Goal: Check status: Check status

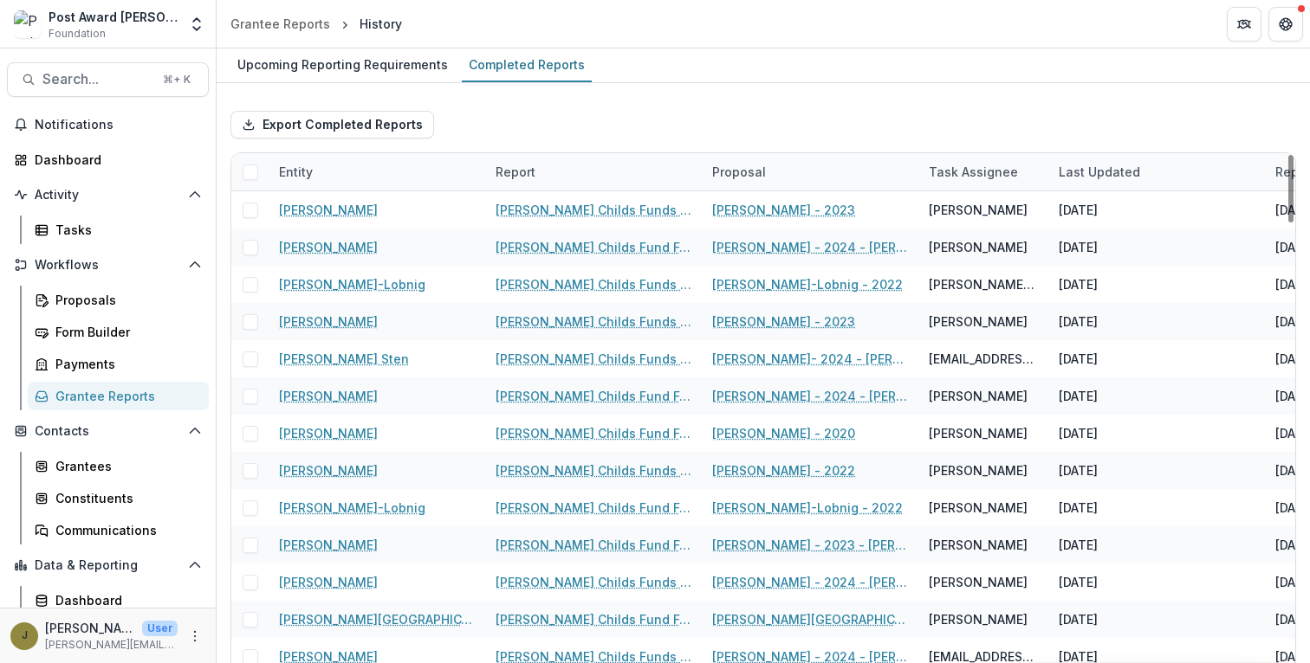
scroll to position [39, 0]
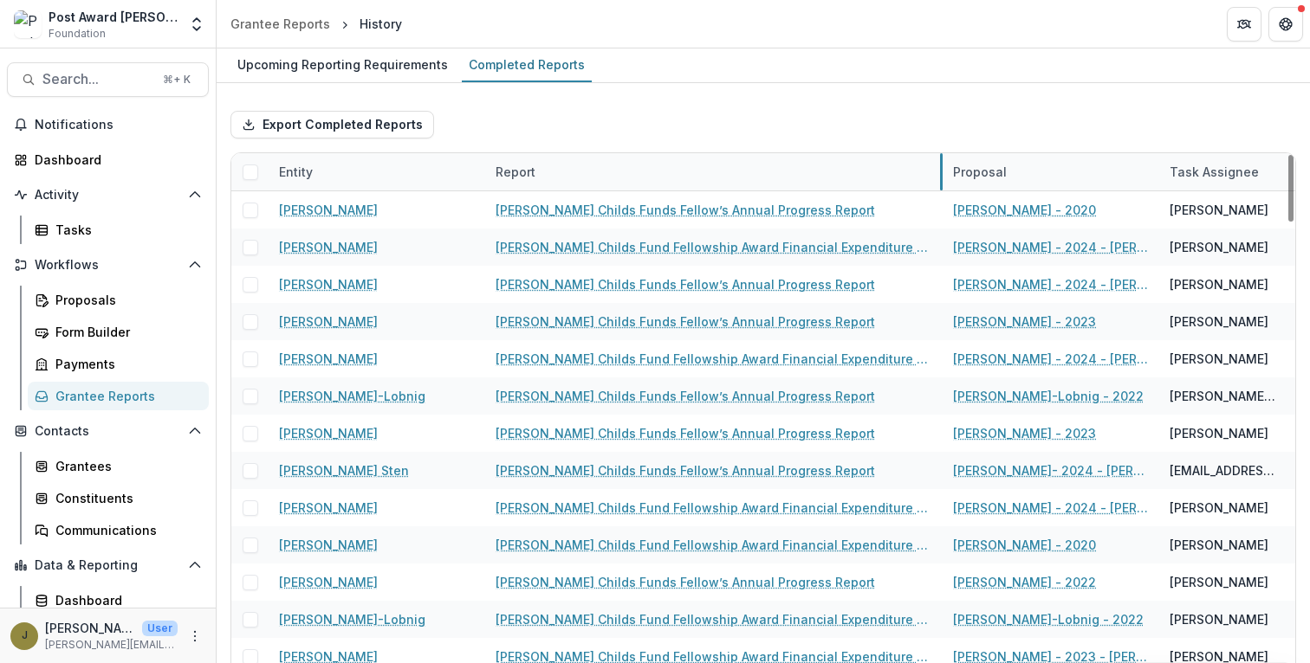
drag, startPoint x: 698, startPoint y: 165, endPoint x: 938, endPoint y: 165, distance: 239.9
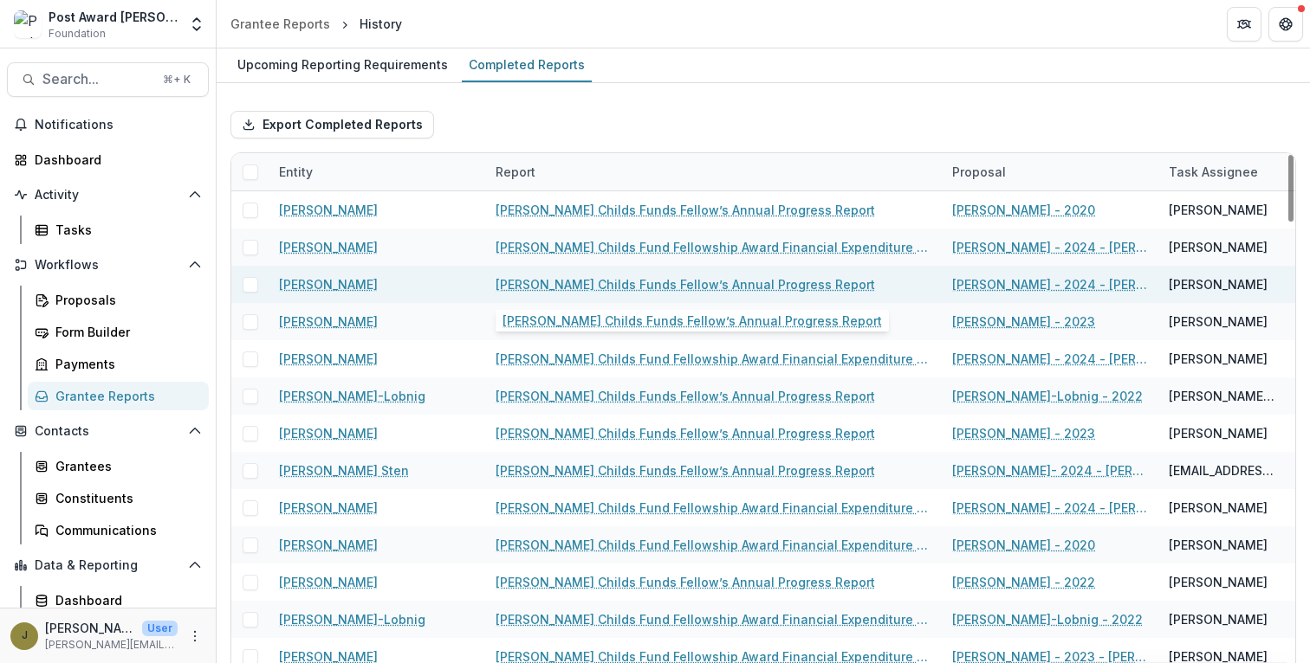
click at [746, 285] on link "[PERSON_NAME] Childs Funds Fellow’s Annual Progress Report" at bounding box center [684, 284] width 379 height 18
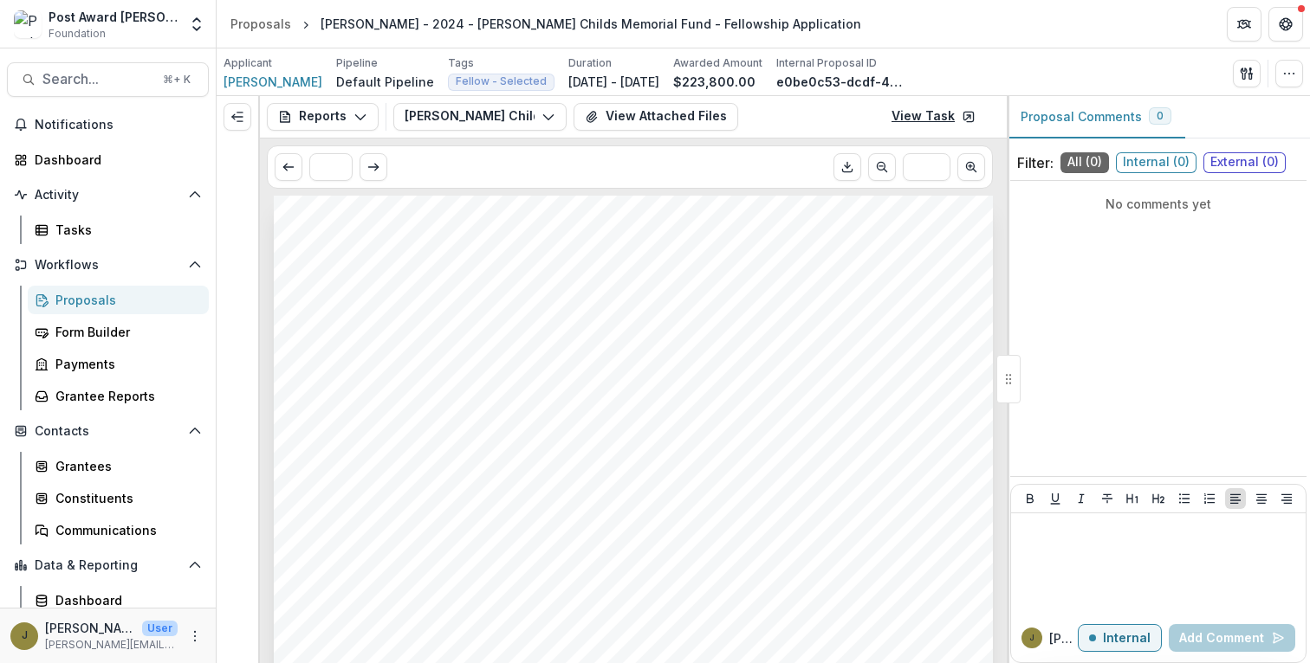
click at [902, 115] on link "View Task" at bounding box center [933, 117] width 105 height 28
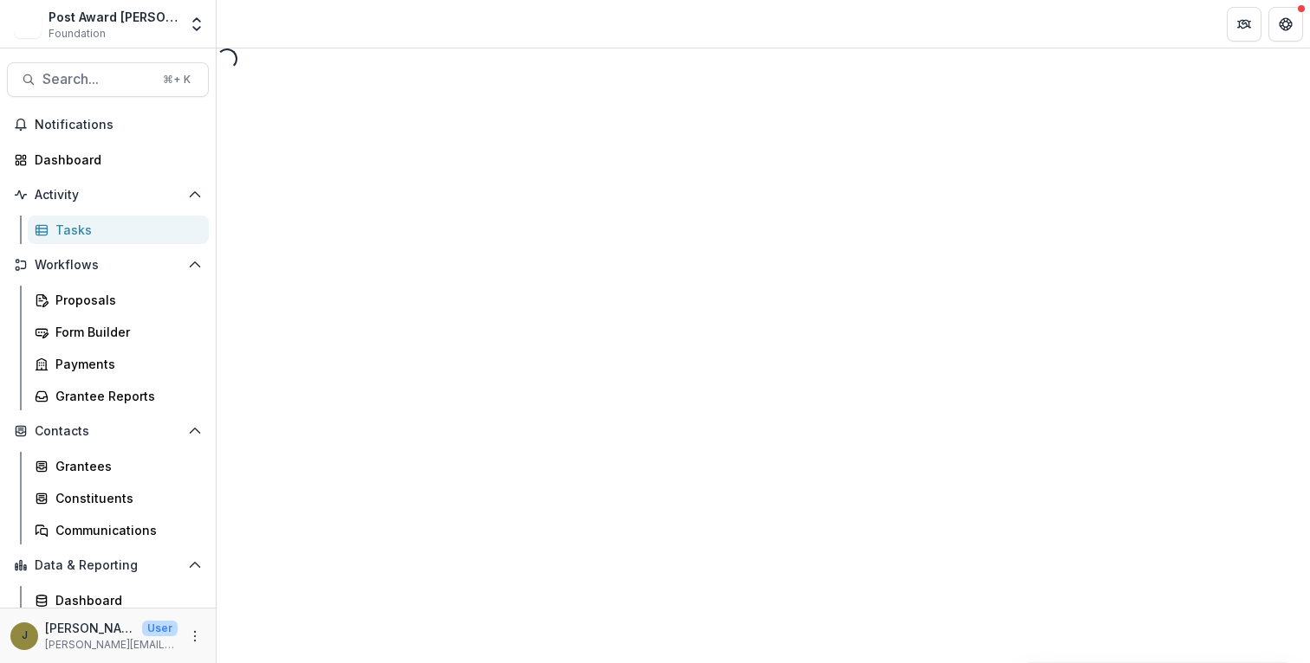
select select "********"
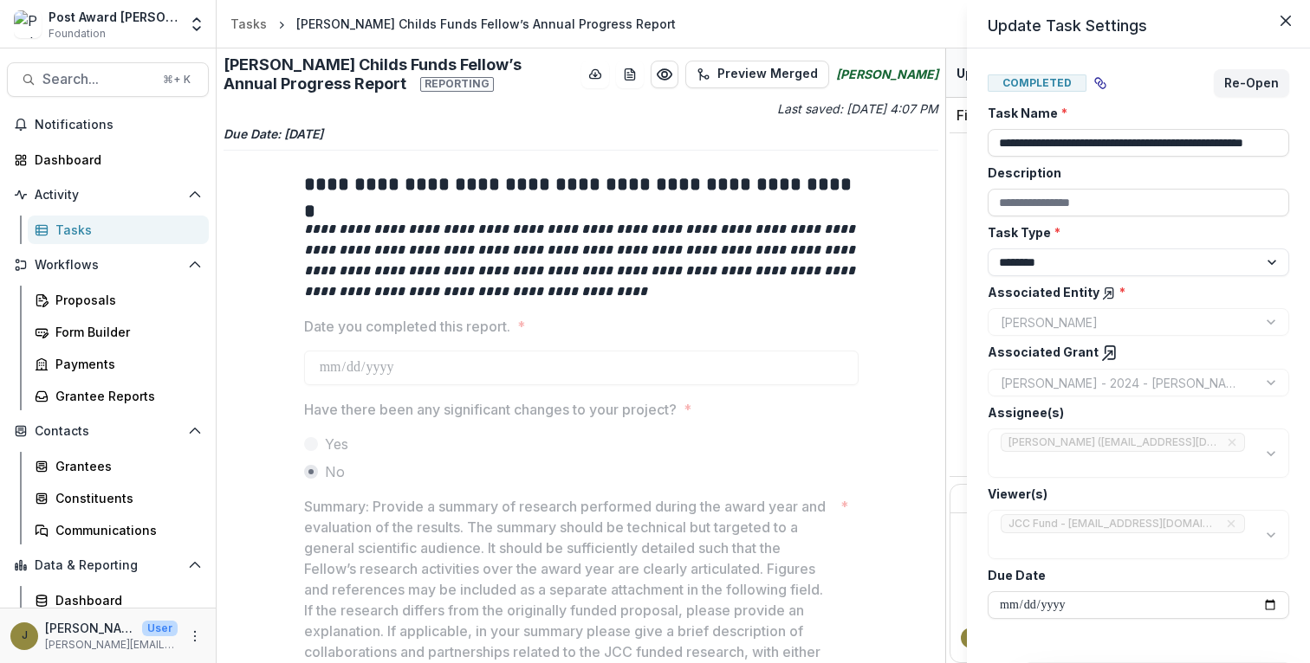
click at [753, 76] on div "**********" at bounding box center [655, 331] width 1310 height 663
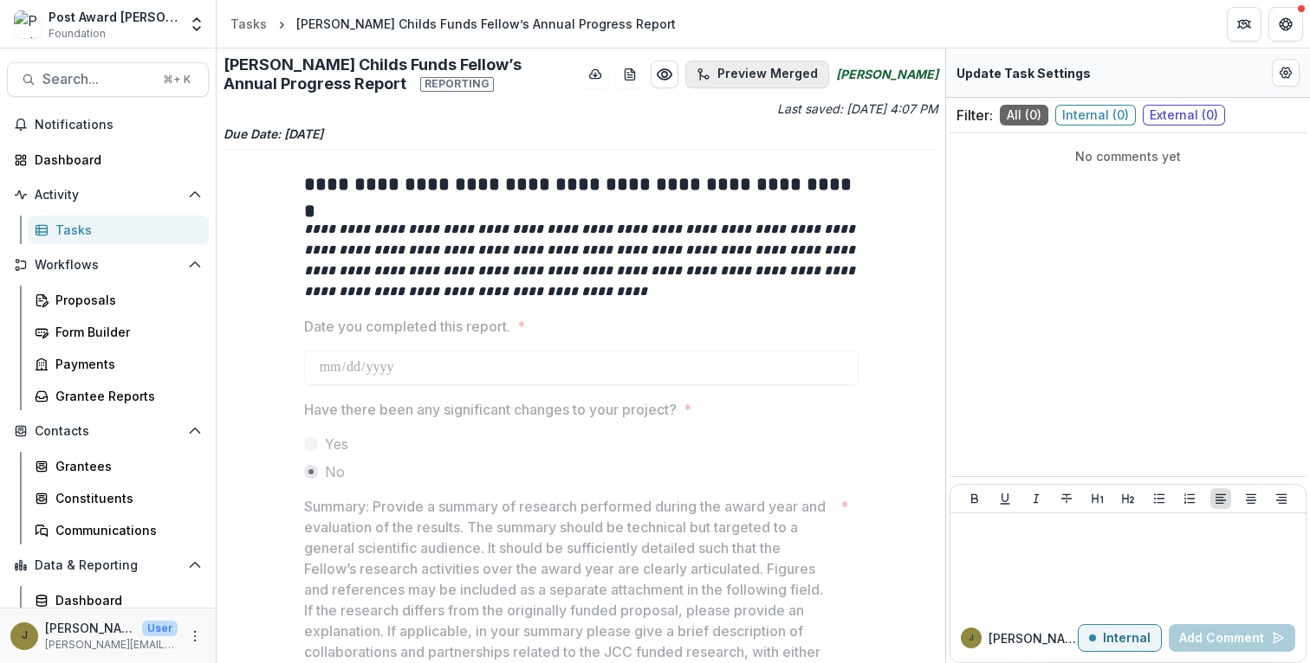
click at [804, 68] on button "Preview Merged" at bounding box center [757, 75] width 144 height 28
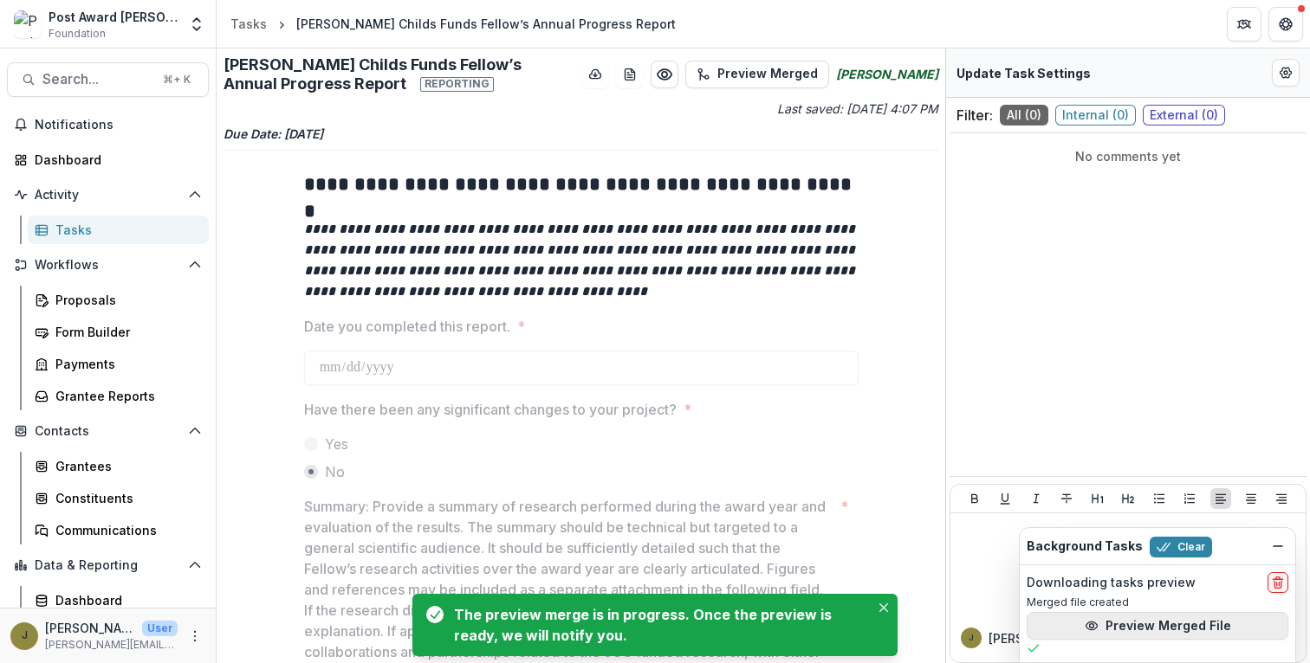
click at [1113, 627] on button "Preview Merged File" at bounding box center [1157, 626] width 262 height 28
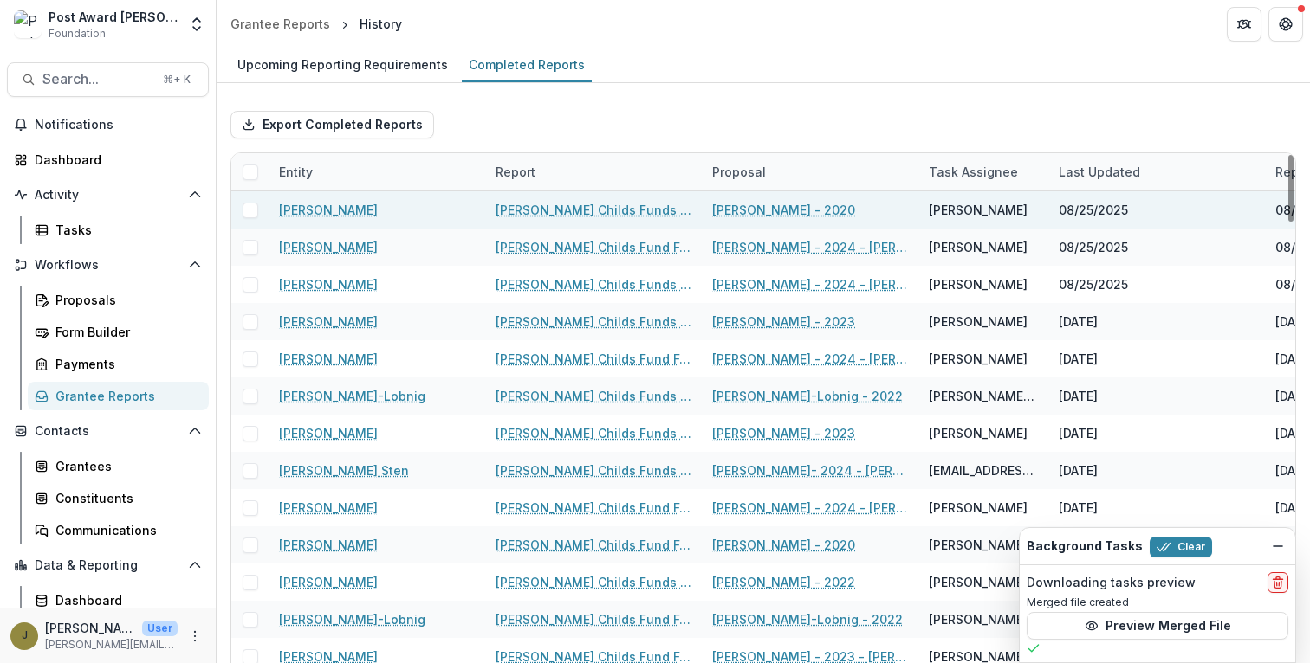
click at [586, 209] on link "[PERSON_NAME] Childs Funds Fellow’s Annual Progress Report" at bounding box center [593, 210] width 196 height 18
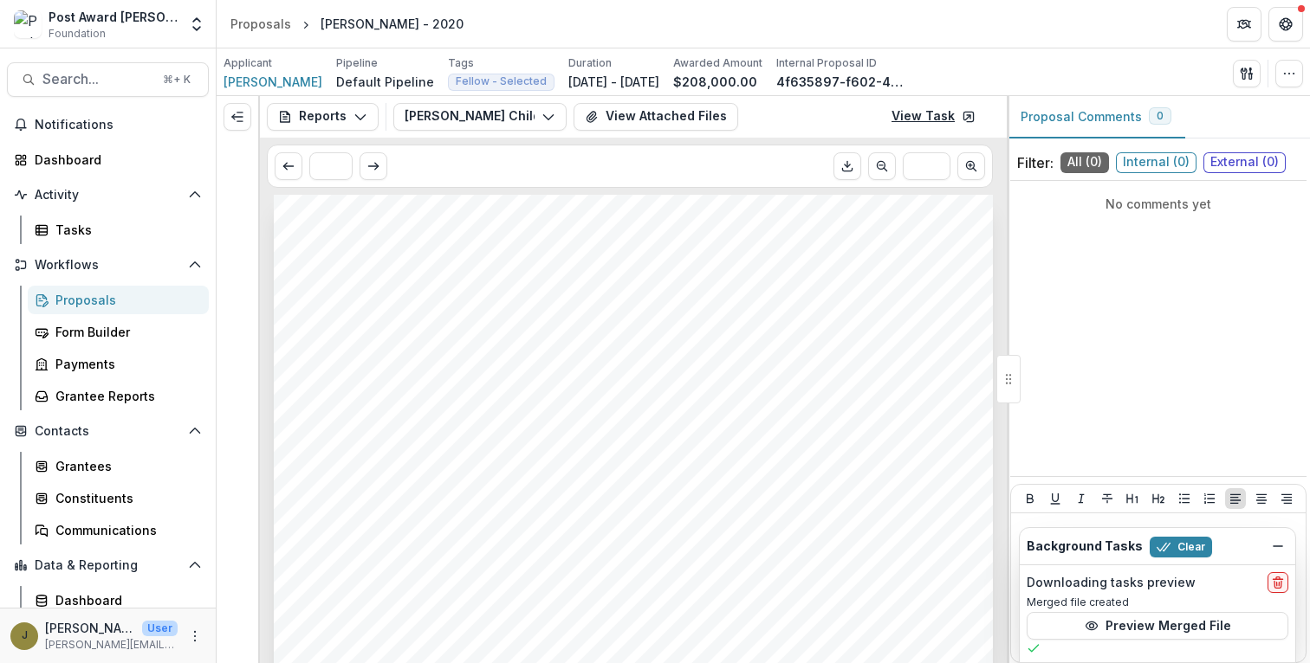
click at [935, 120] on link "View Task" at bounding box center [933, 117] width 105 height 28
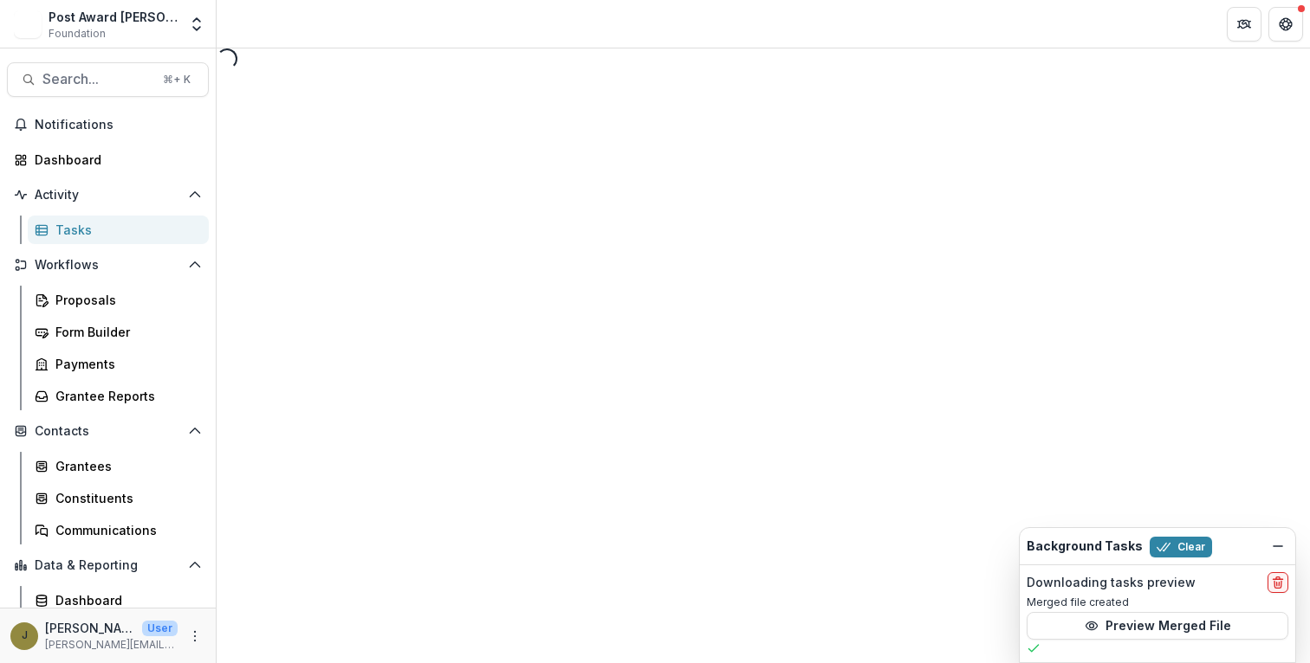
select select "********"
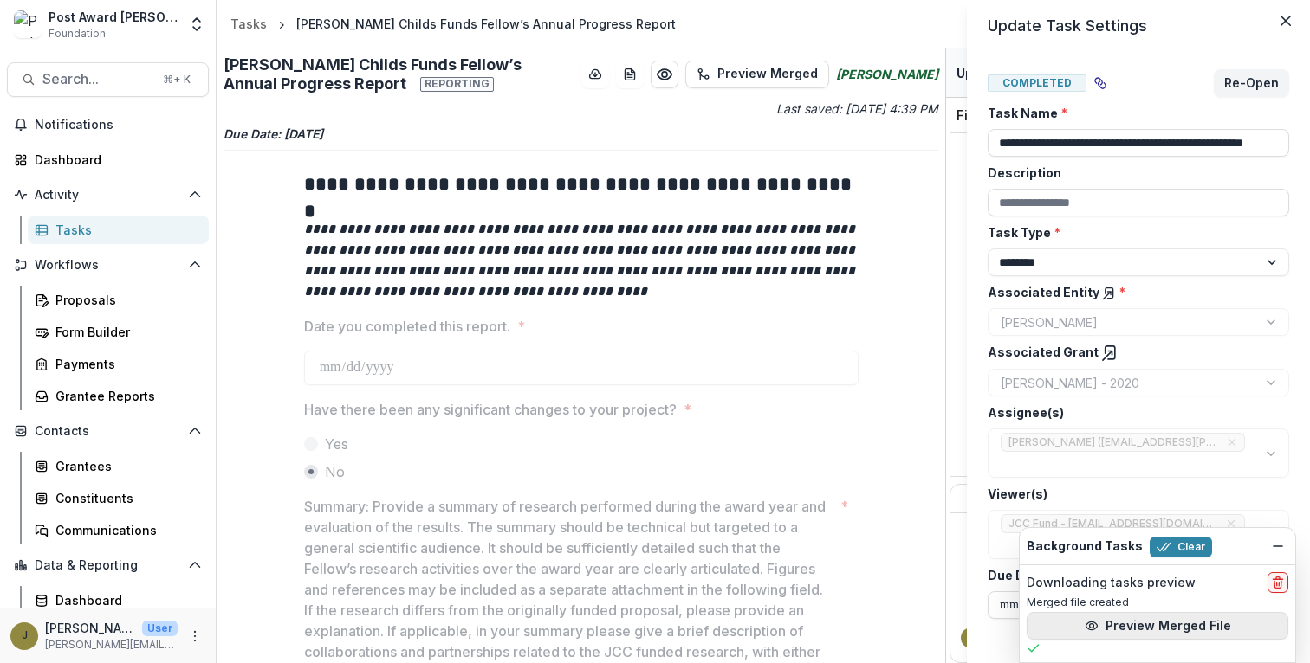
click at [1161, 622] on button "Preview Merged File" at bounding box center [1157, 626] width 262 height 28
click at [1289, 16] on icon "Close" at bounding box center [1285, 21] width 10 height 10
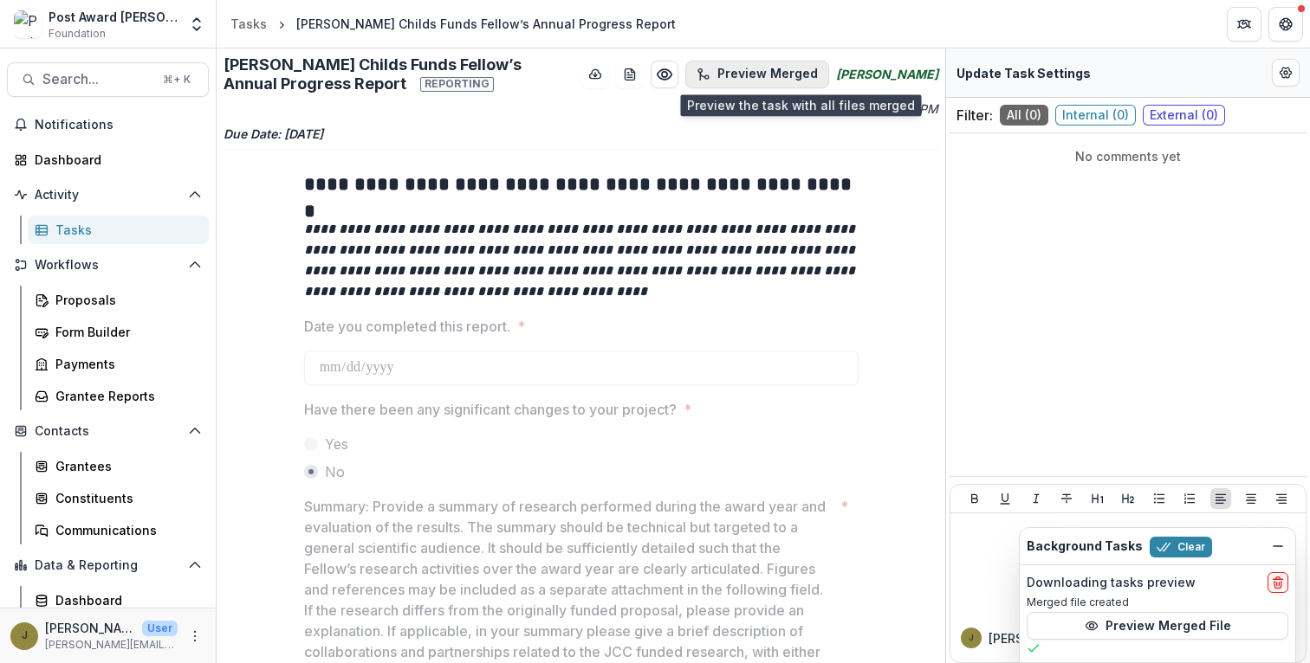
click at [753, 72] on button "Preview Merged" at bounding box center [757, 75] width 144 height 28
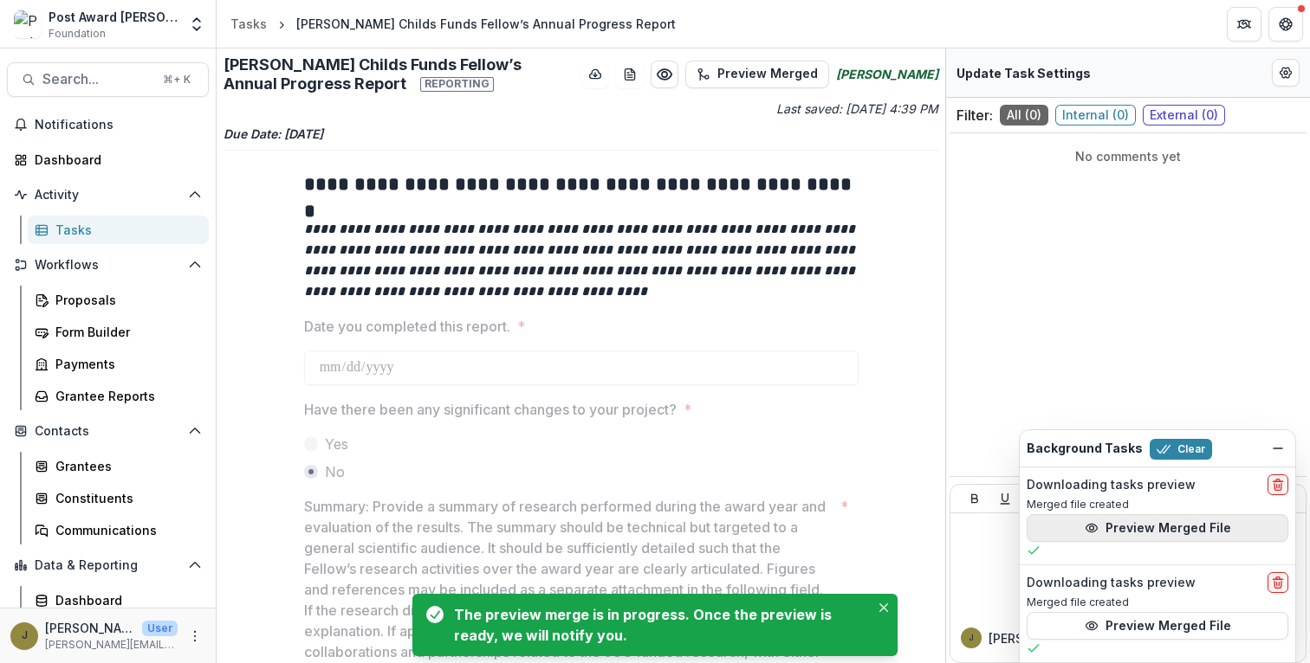
click at [1084, 529] on button "Preview Merged File" at bounding box center [1157, 528] width 262 height 28
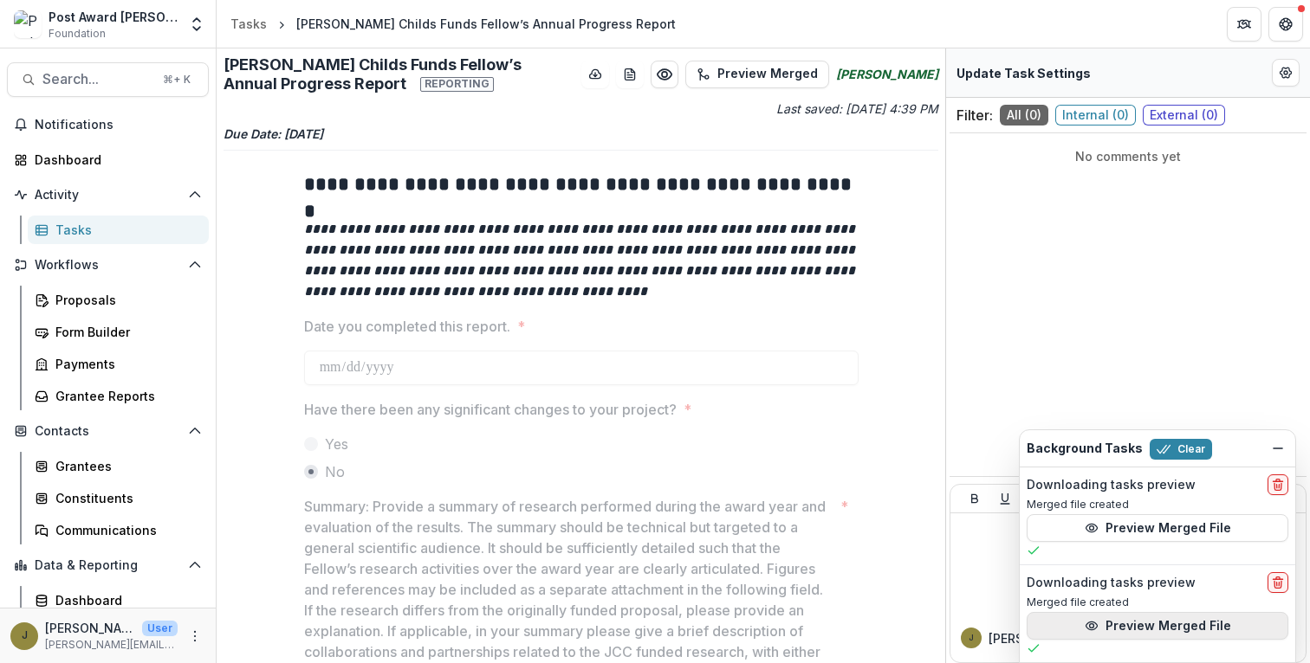
click at [1093, 627] on icon "button" at bounding box center [1091, 626] width 14 height 14
click at [81, 233] on div "Tasks" at bounding box center [124, 230] width 139 height 18
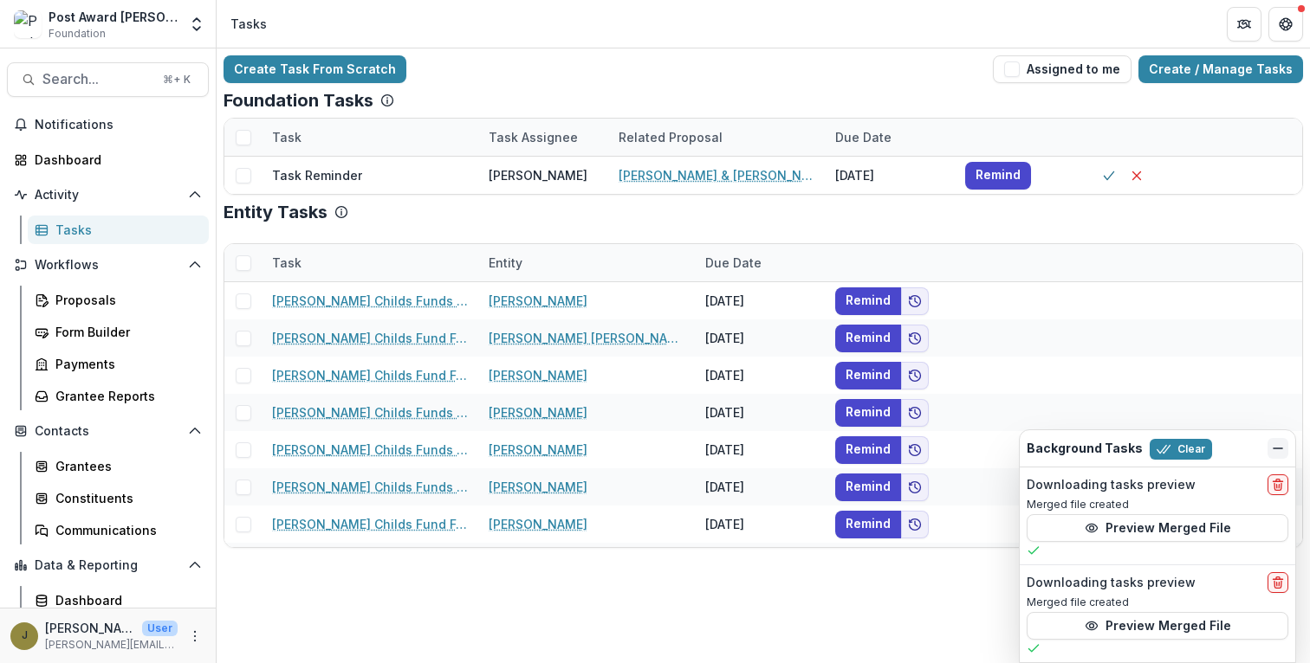
click at [1276, 443] on icon "Dismiss" at bounding box center [1278, 449] width 14 height 14
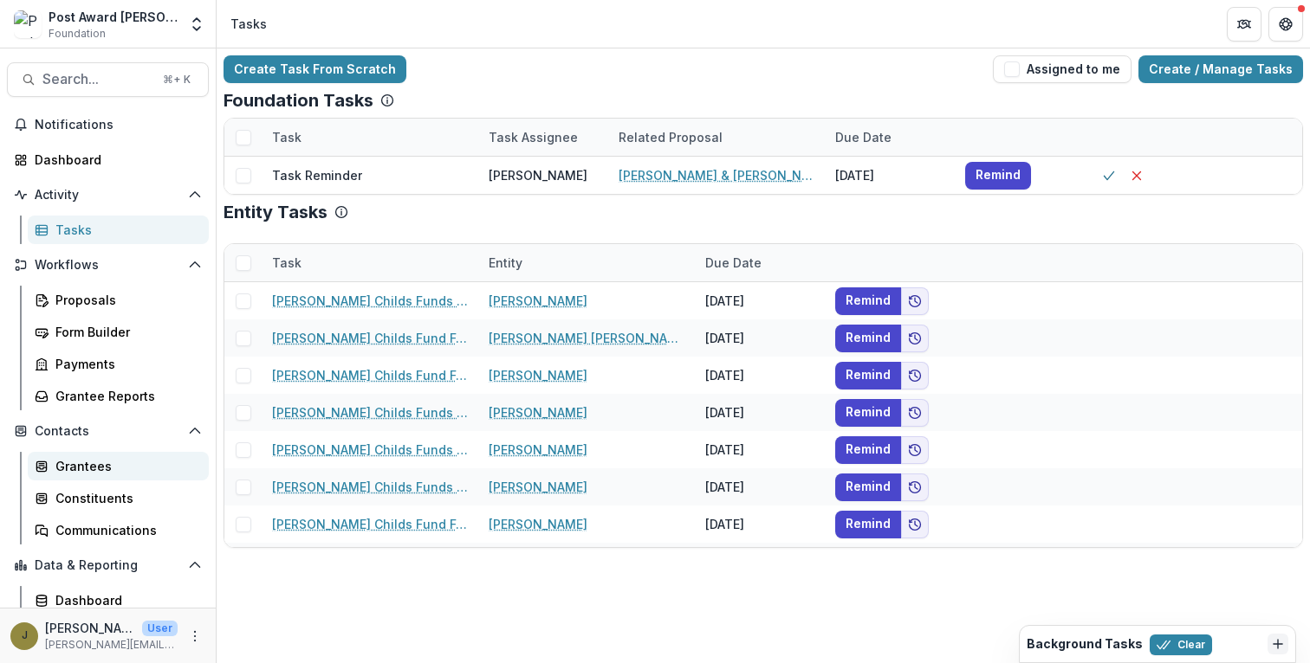
click at [95, 469] on div "Grantees" at bounding box center [124, 466] width 139 height 18
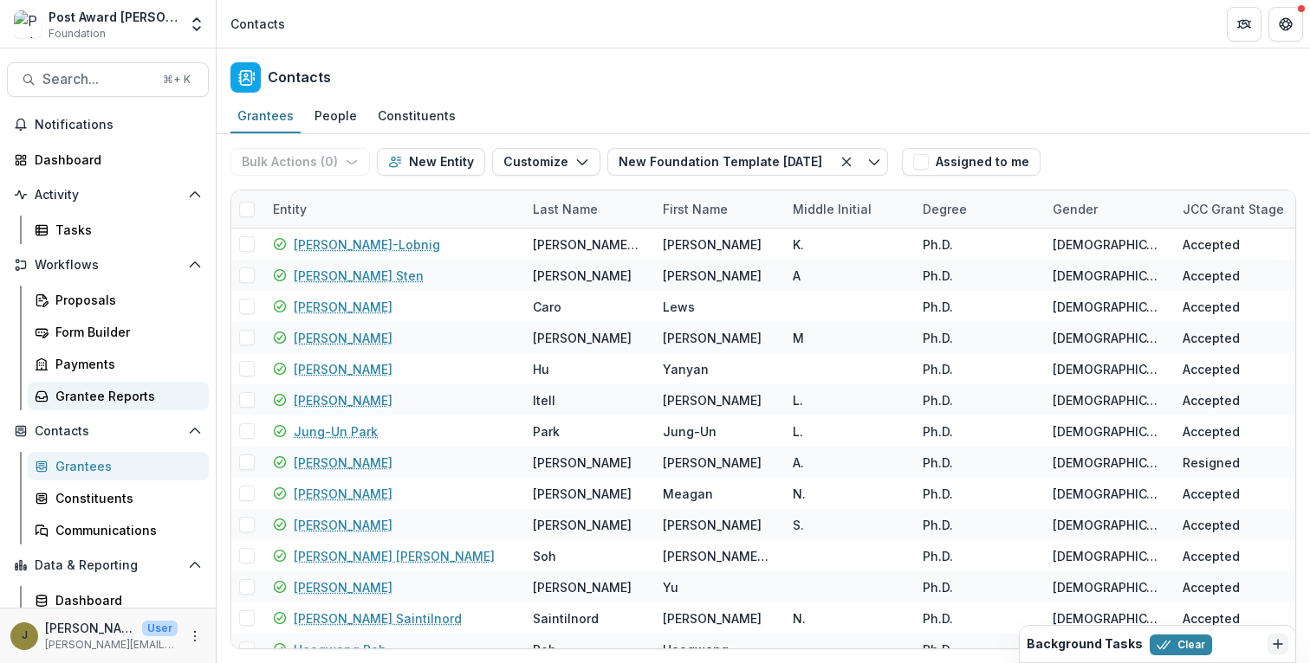
click at [96, 402] on div "Grantee Reports" at bounding box center [124, 396] width 139 height 18
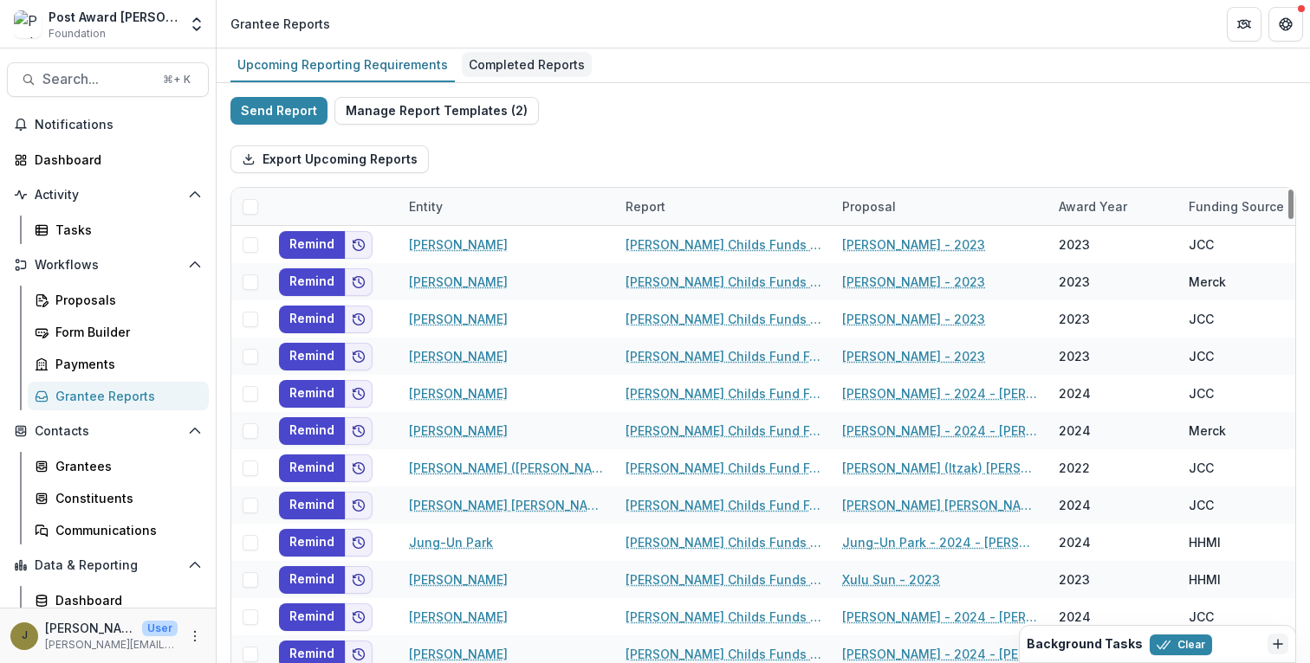
click at [542, 73] on div "Completed Reports" at bounding box center [527, 64] width 130 height 25
